Goal: Task Accomplishment & Management: Manage account settings

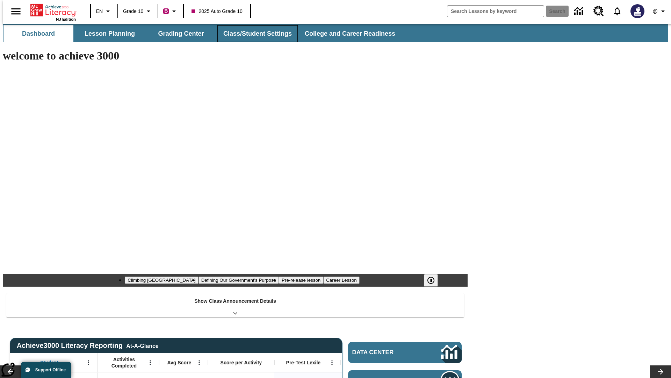
click at [254, 34] on button "Class/Student Settings" at bounding box center [257, 33] width 80 height 17
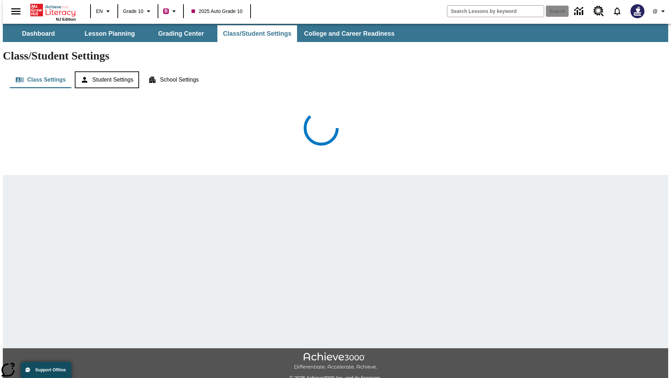
click at [105, 71] on button "Student Settings" at bounding box center [107, 79] width 64 height 17
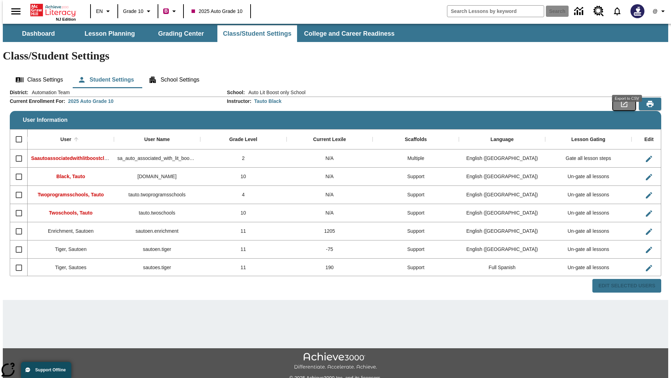
click at [627, 101] on icon "Export to CSV" at bounding box center [624, 104] width 6 height 6
